Goal: Task Accomplishment & Management: Use online tool/utility

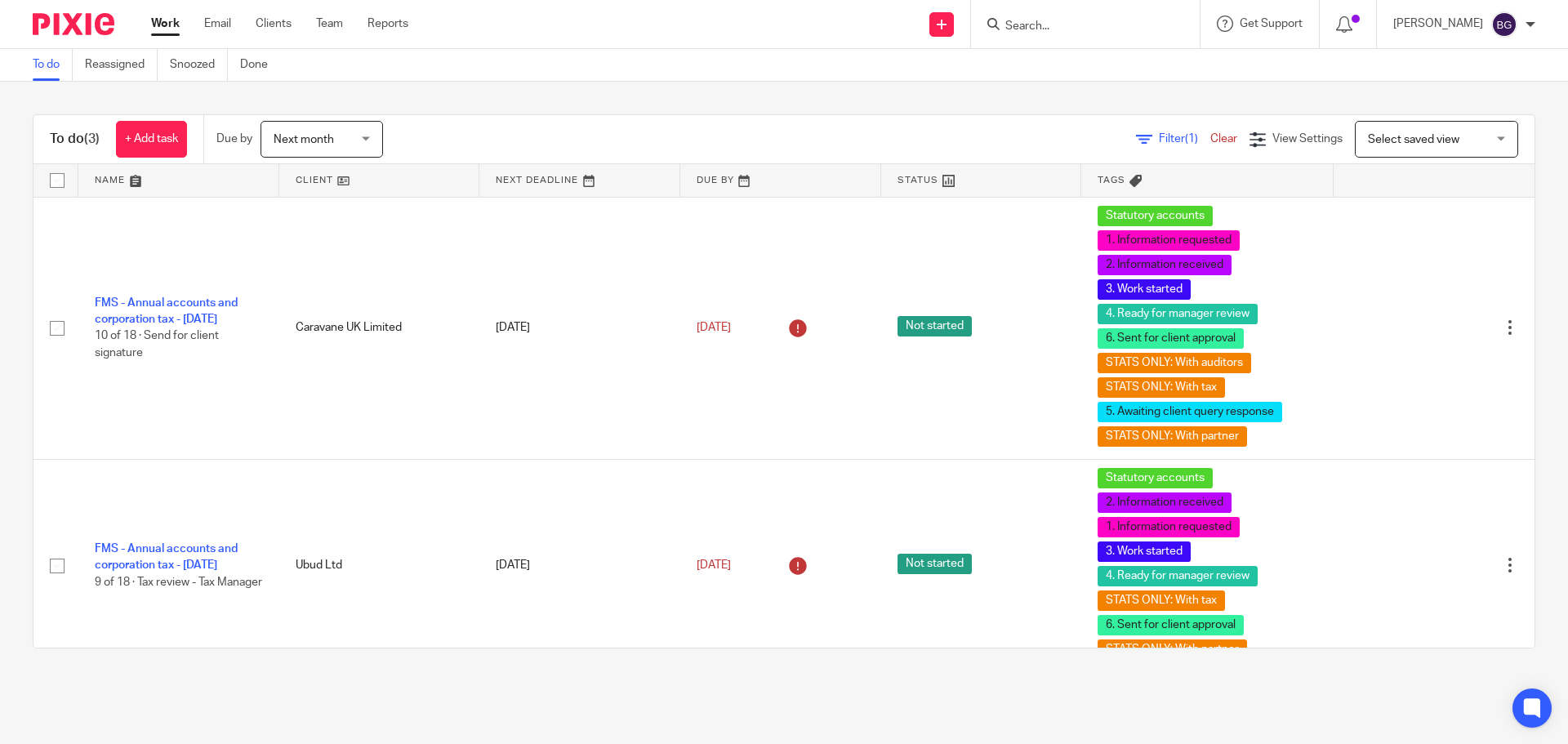
click at [317, 145] on span "Next month" at bounding box center [304, 139] width 61 height 11
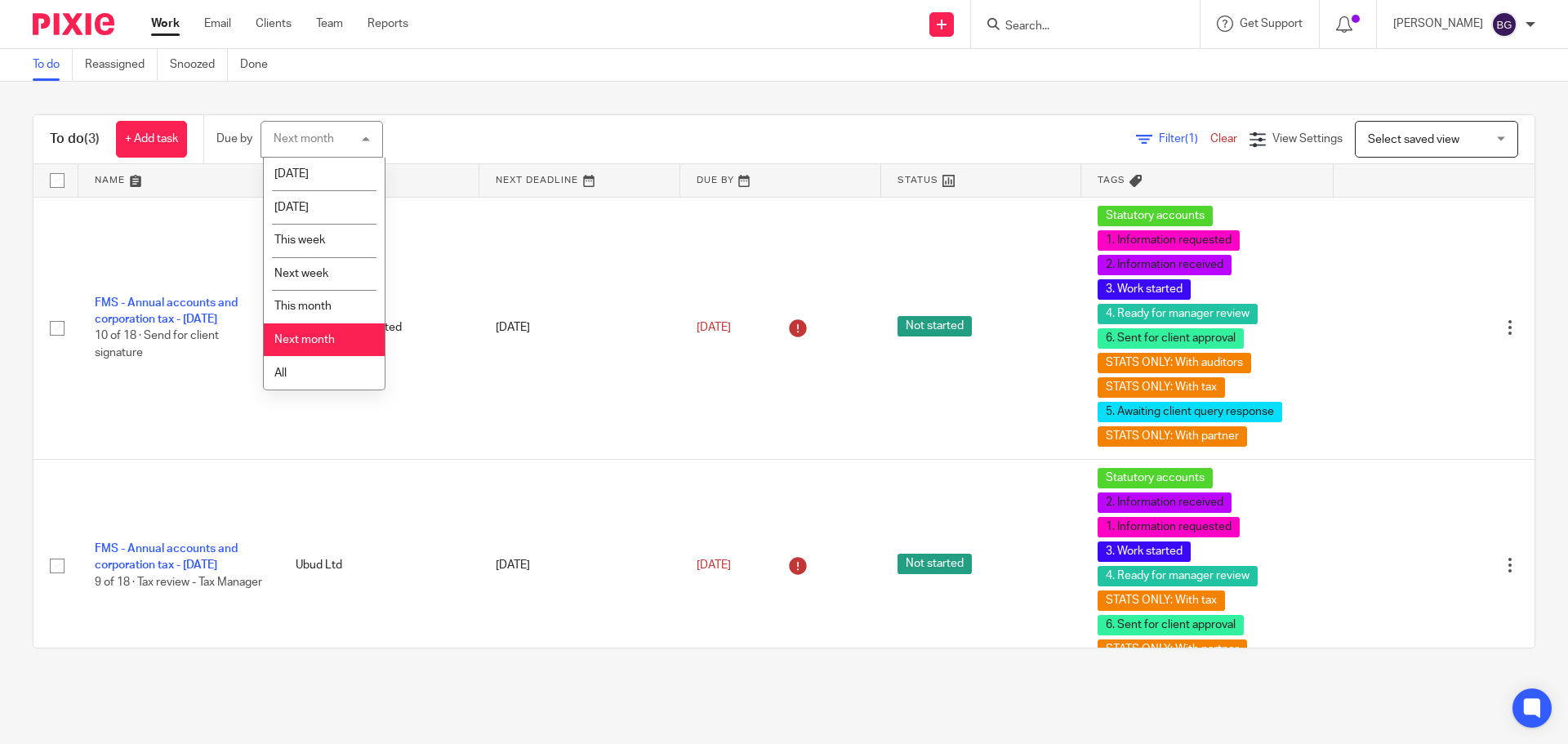
click at [304, 340] on span "Next month" at bounding box center [304, 340] width 61 height 11
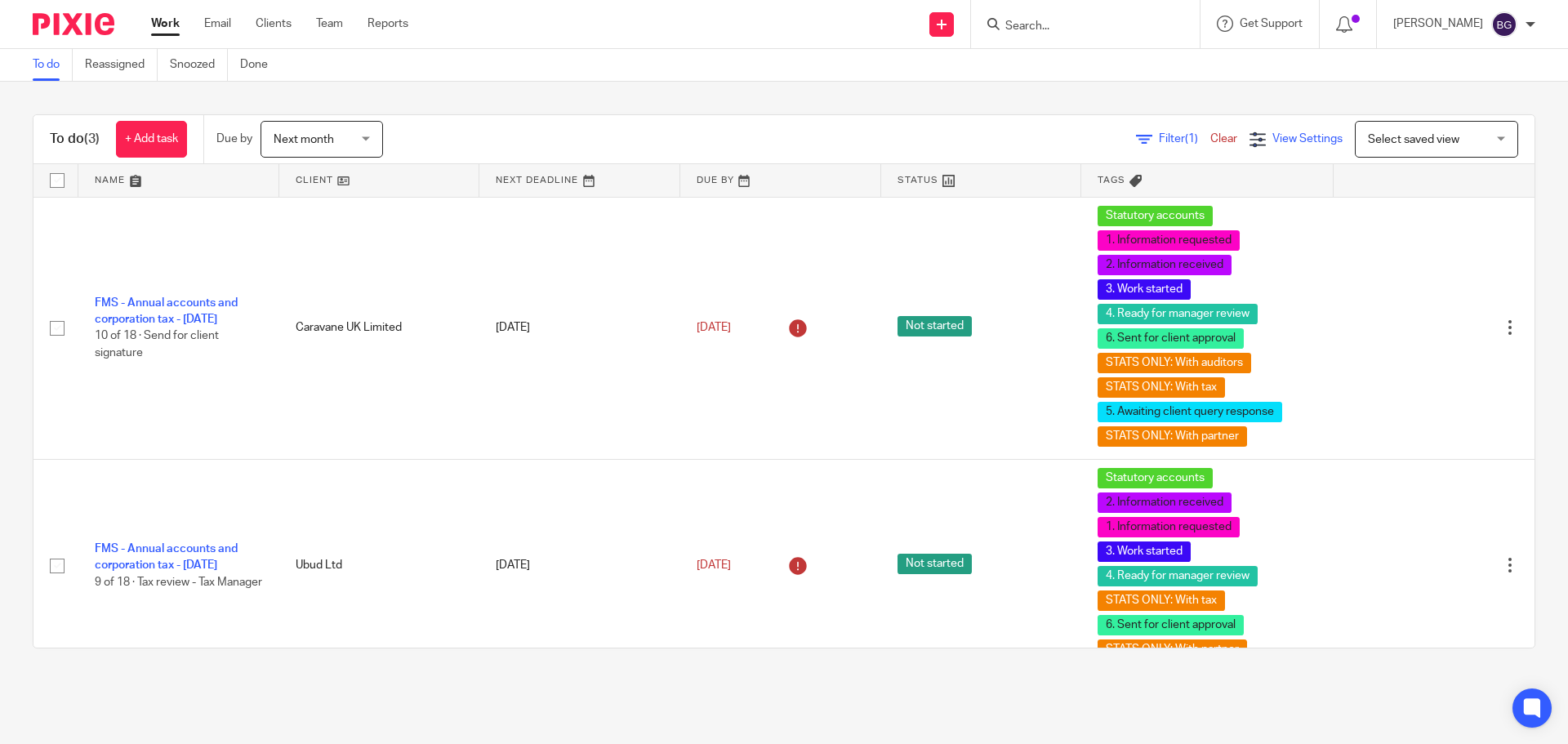
scroll to position [91, 0]
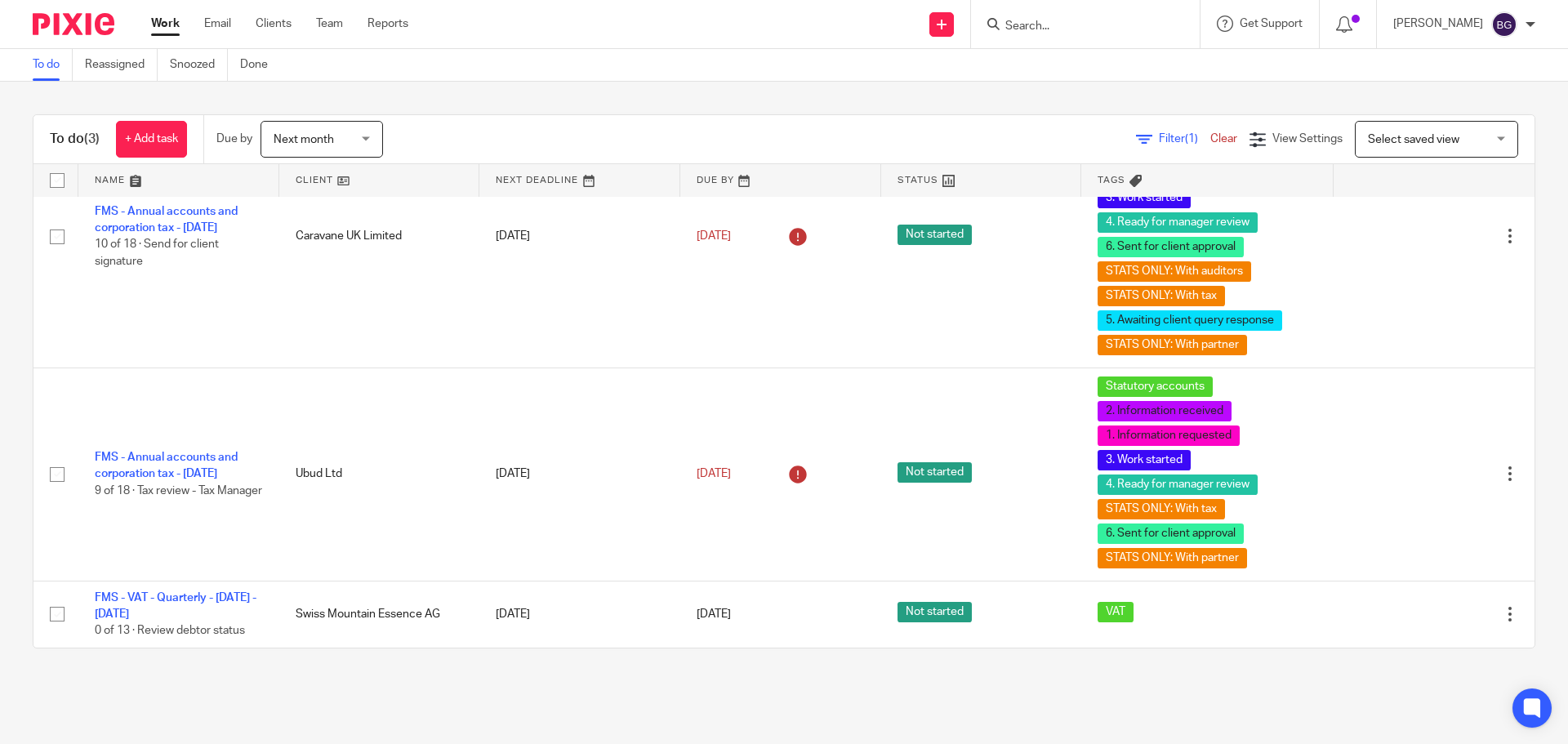
click at [1102, 23] on input "Search" at bounding box center [1077, 27] width 147 height 15
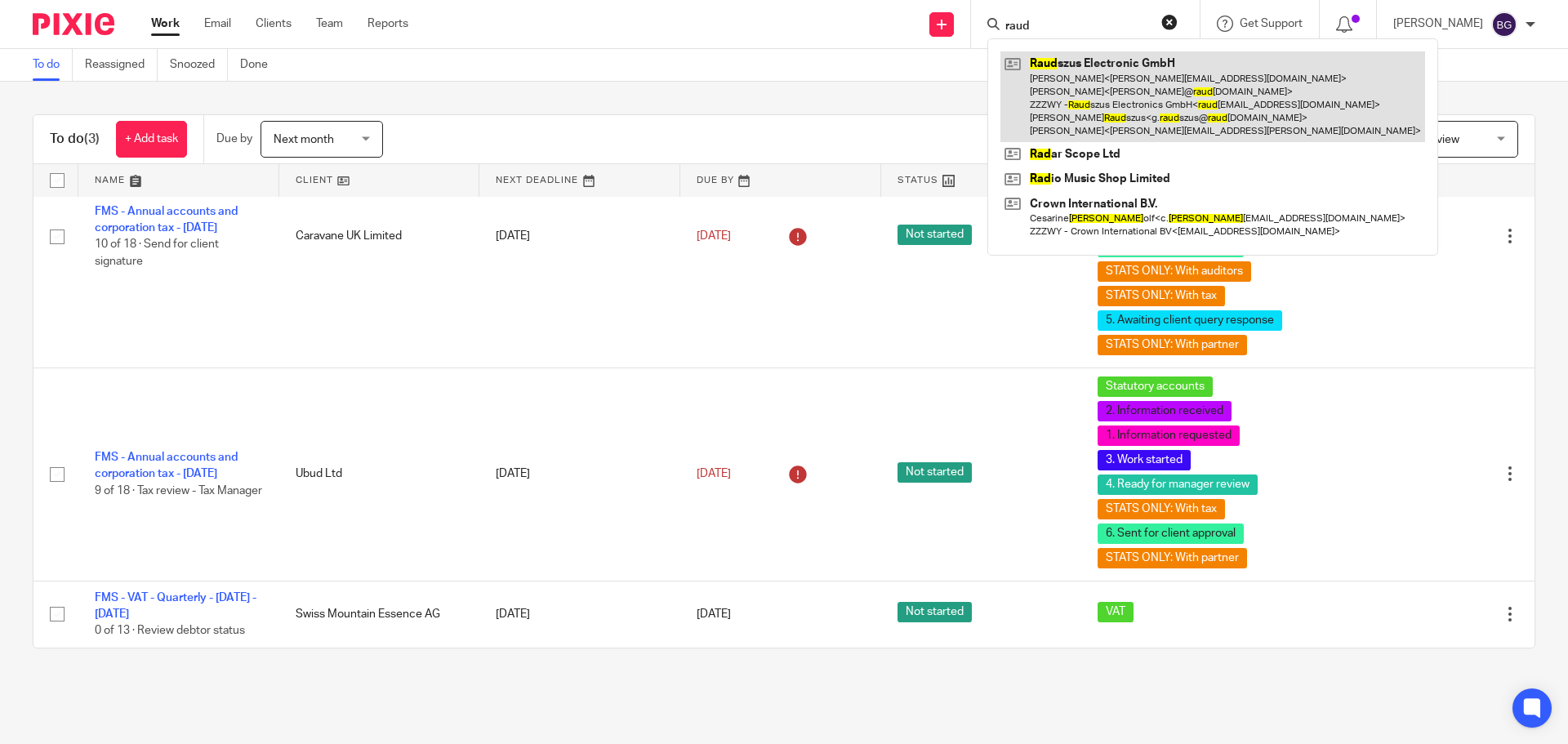
type input "raud"
click at [1113, 82] on link at bounding box center [1212, 96] width 425 height 91
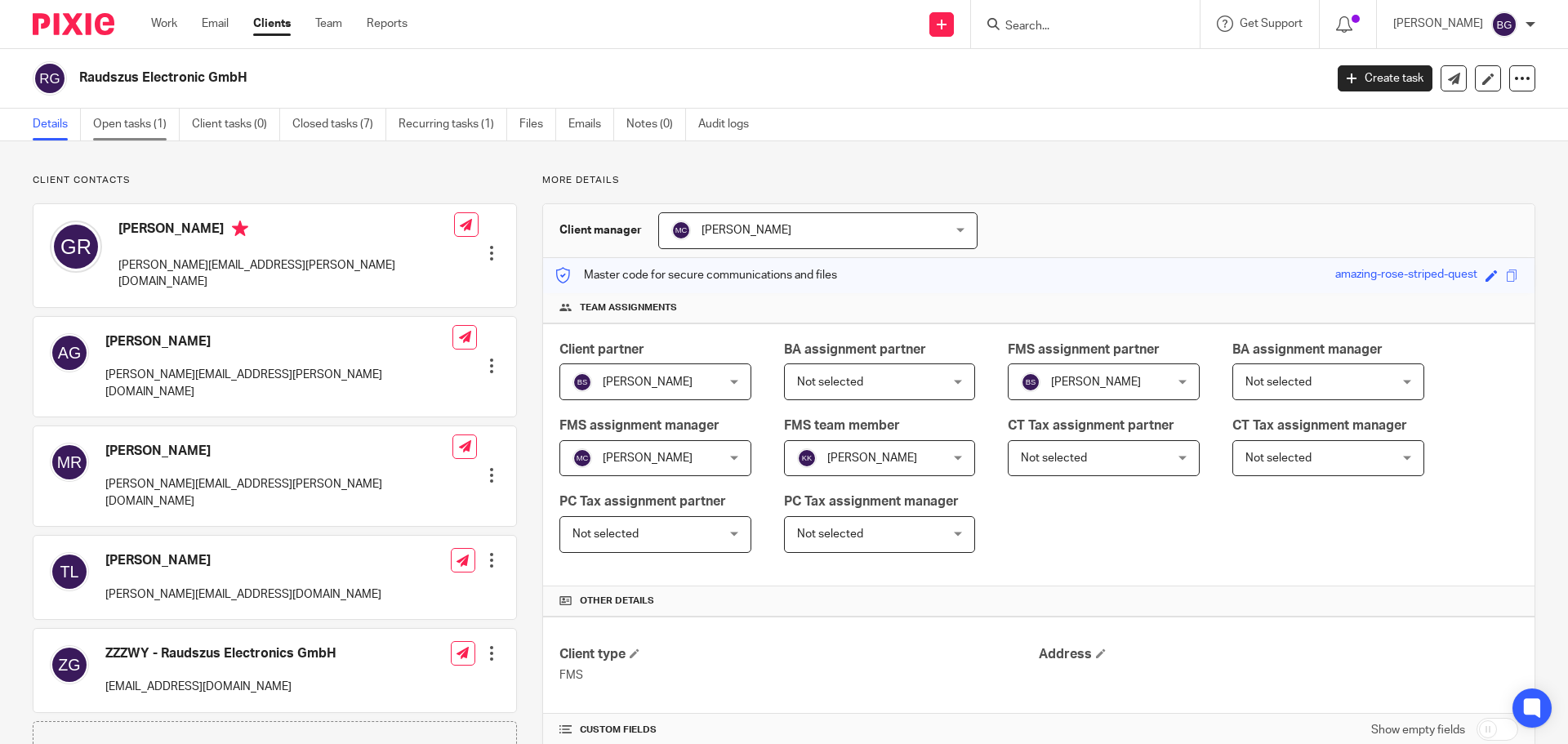
click at [144, 113] on link "Open tasks (1)" at bounding box center [136, 124] width 87 height 32
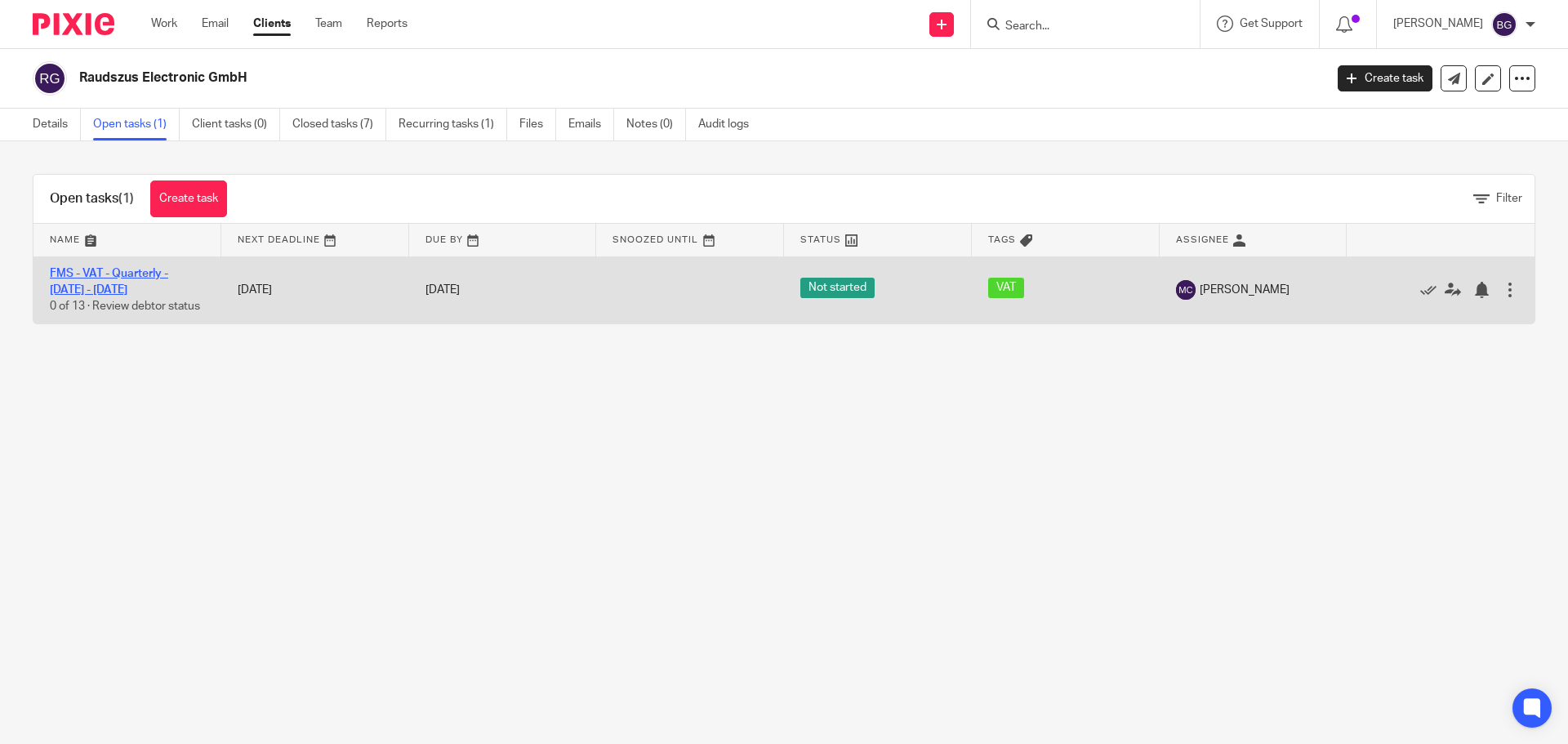
click at [133, 268] on link "FMS - VAT - Quarterly - July - September, 2025" at bounding box center [108, 282] width 119 height 28
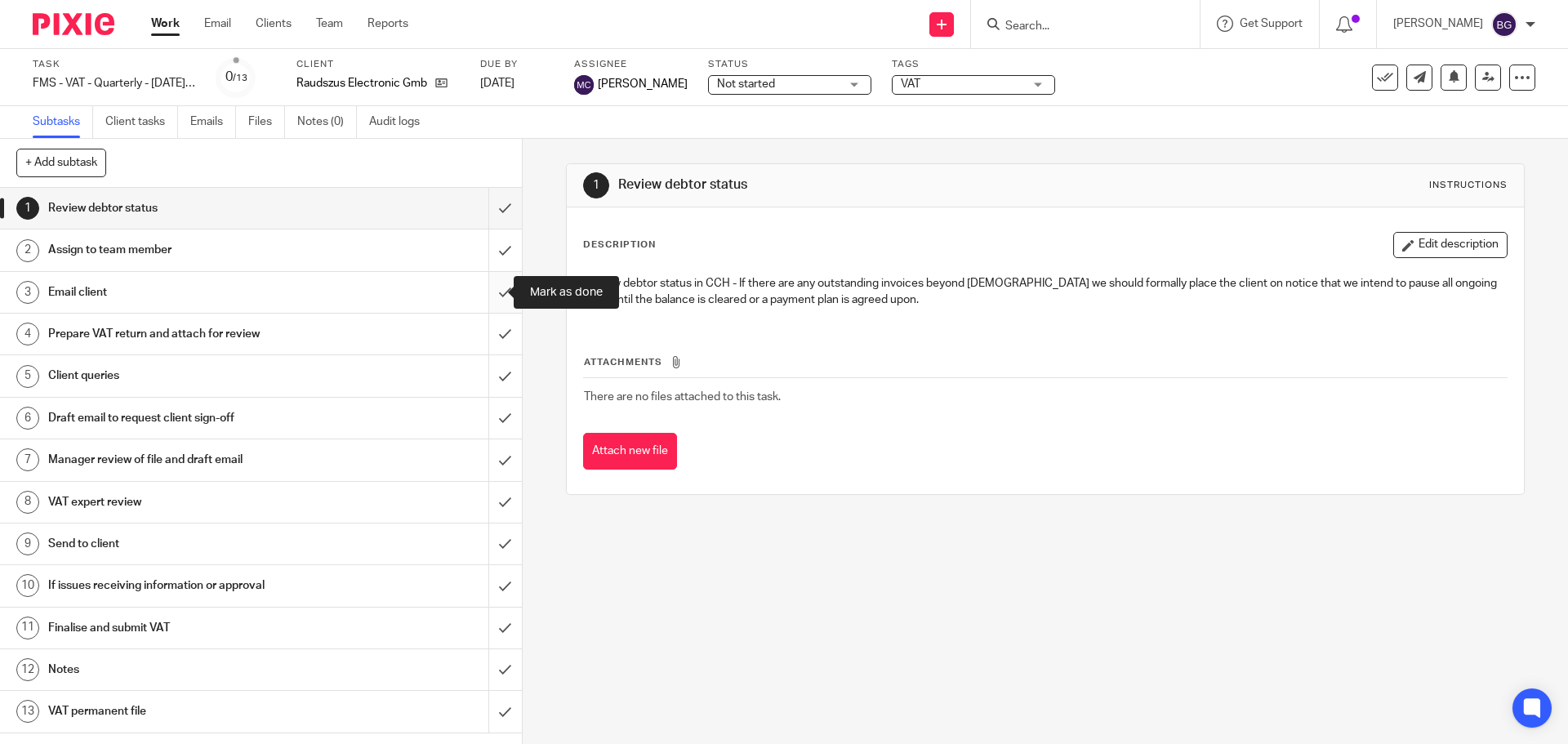
click at [488, 297] on input "submit" at bounding box center [261, 292] width 522 height 41
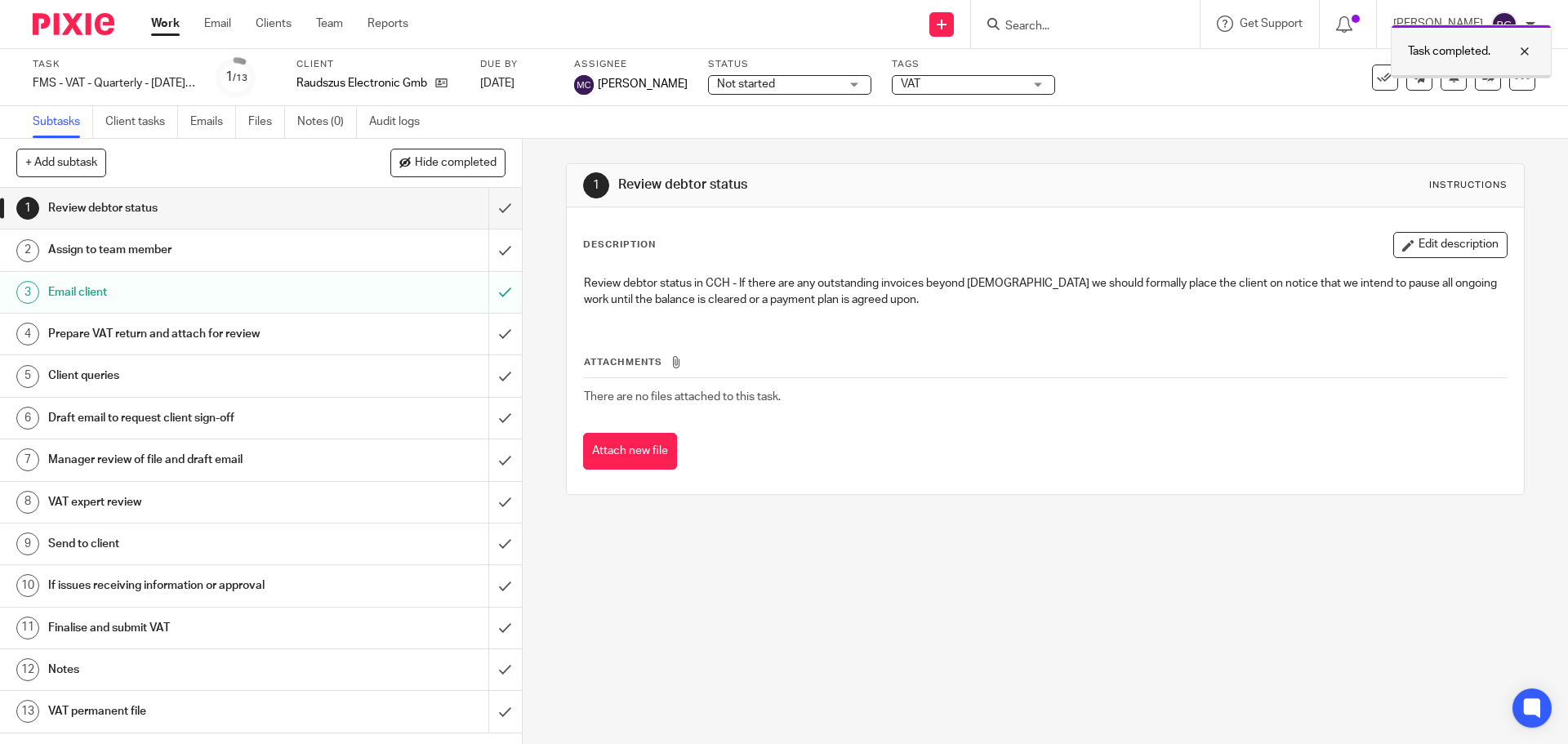
click at [1532, 44] on div at bounding box center [1512, 51] width 44 height 20
click at [1483, 75] on icon at bounding box center [1489, 77] width 12 height 12
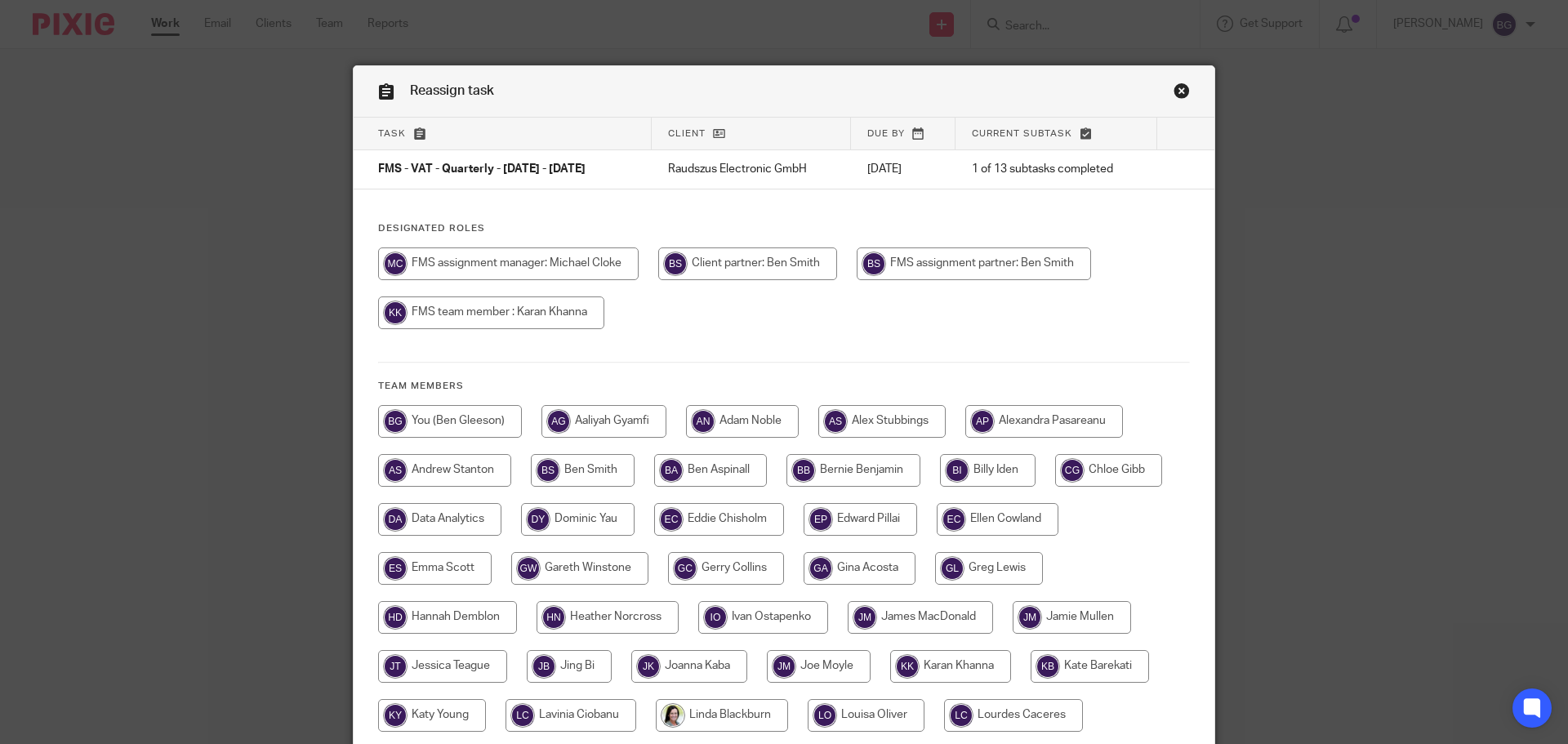
scroll to position [81, 0]
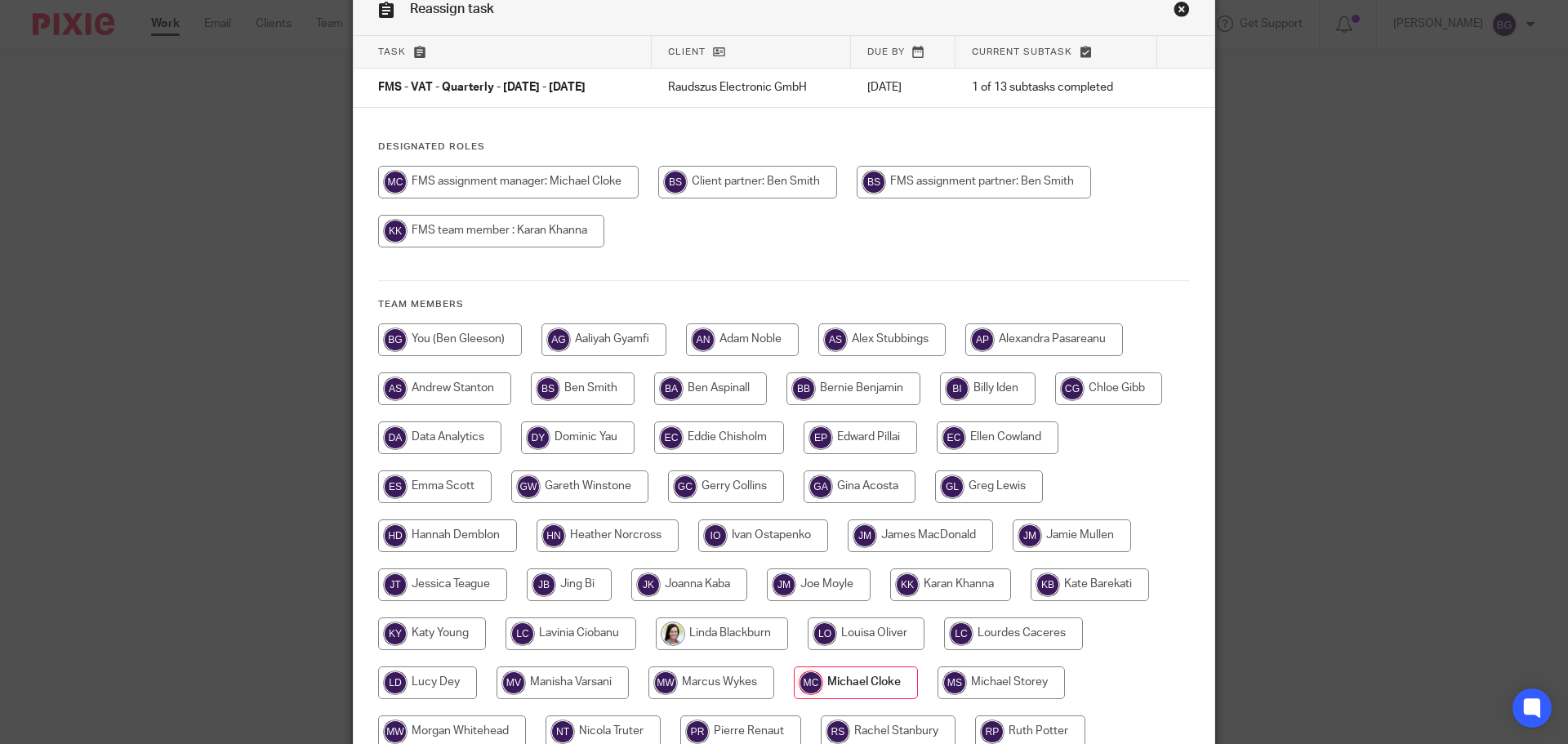
click at [986, 574] on input "radio" at bounding box center [950, 584] width 120 height 33
radio input "true"
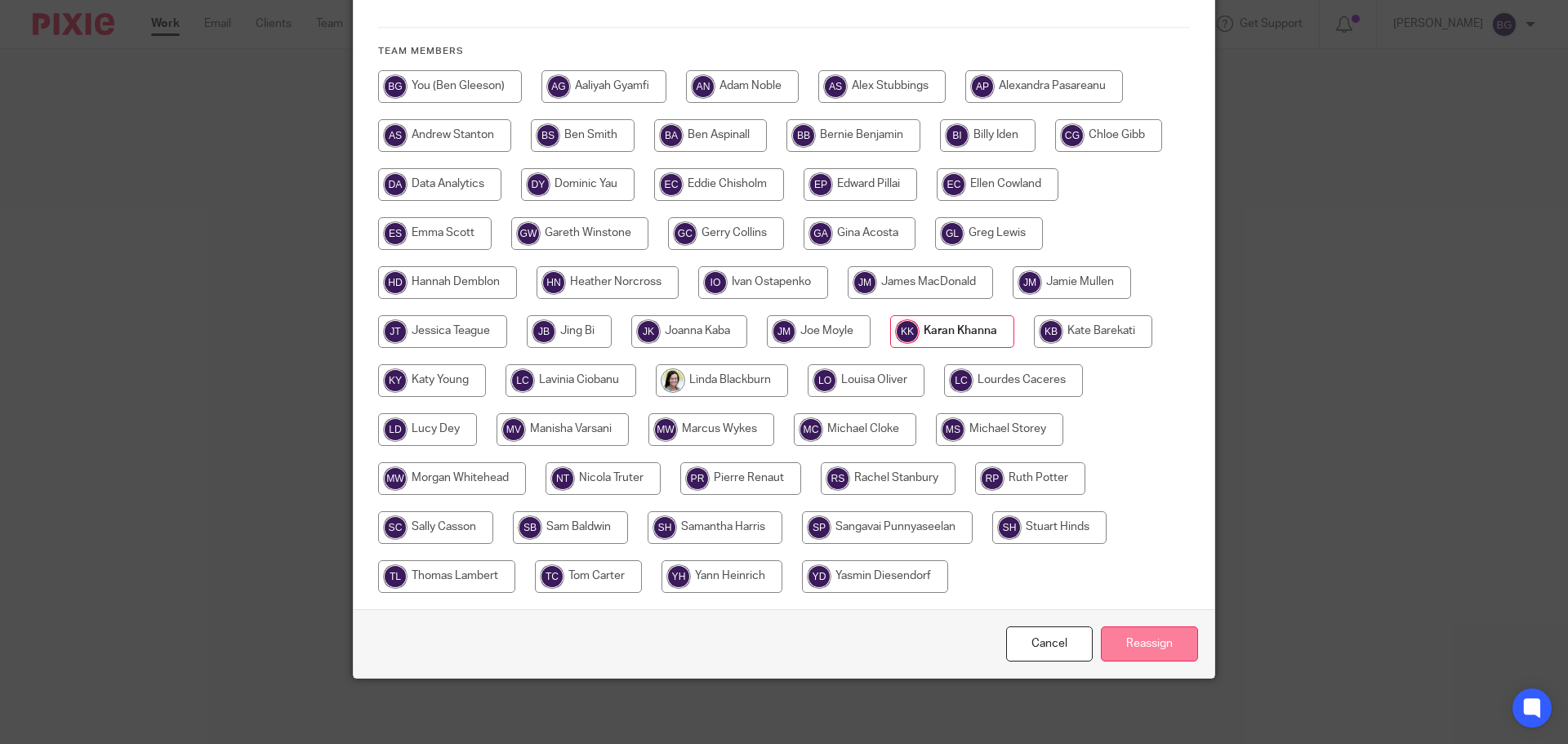
click at [1167, 648] on input "Reassign" at bounding box center [1150, 644] width 97 height 35
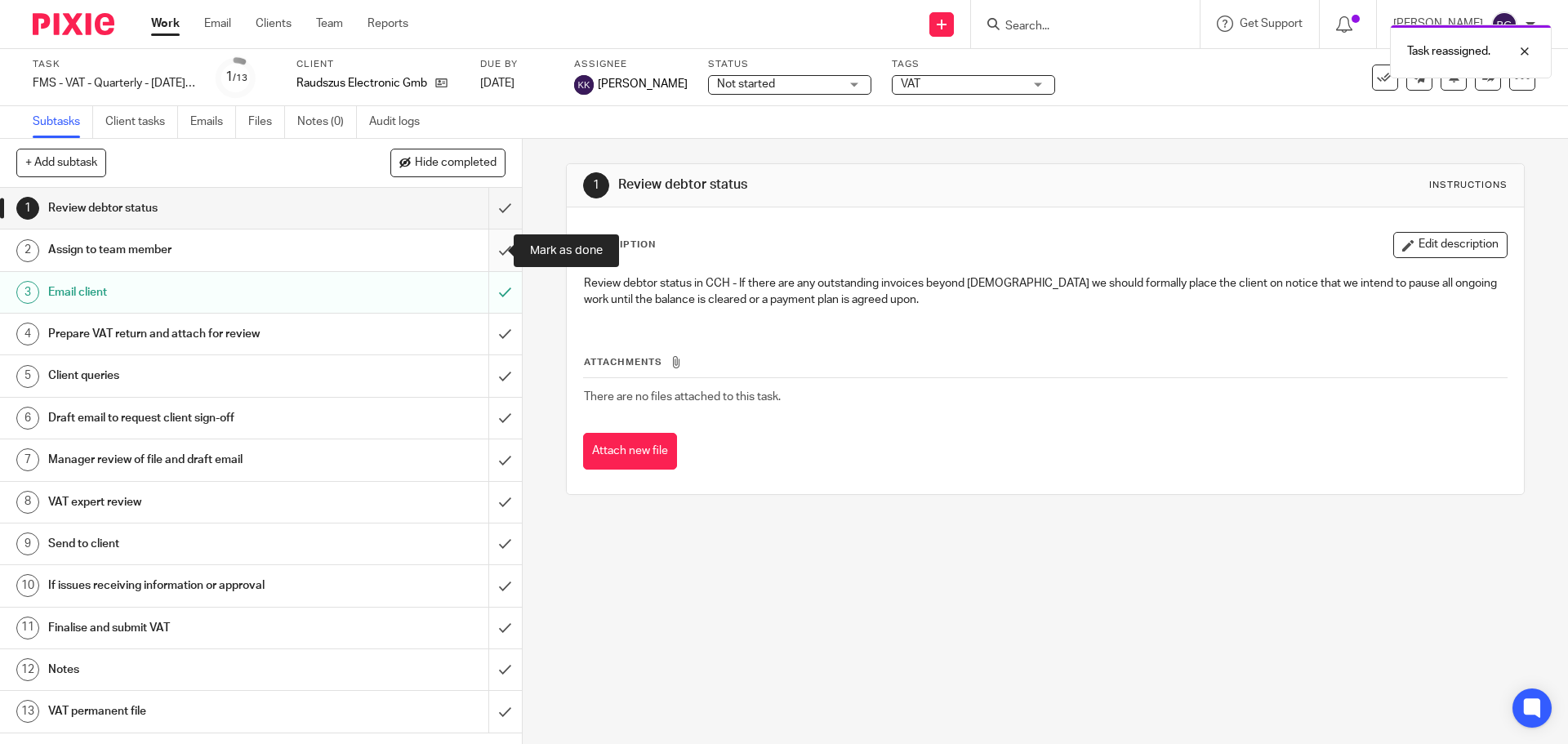
click at [485, 251] on input "submit" at bounding box center [261, 250] width 522 height 41
